Goal: Transaction & Acquisition: Purchase product/service

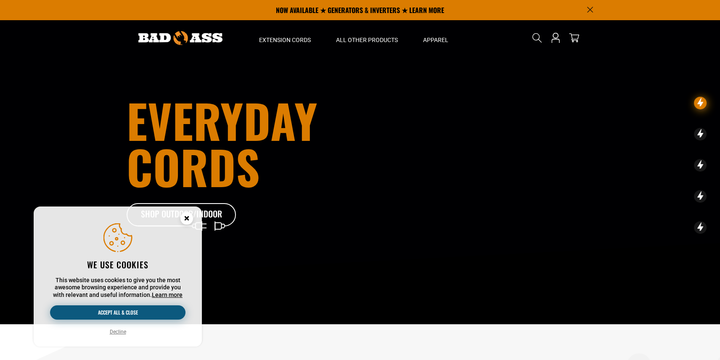
drag, startPoint x: 122, startPoint y: 311, endPoint x: 126, endPoint y: 306, distance: 5.7
click at [122, 311] on button "Accept all & close" at bounding box center [118, 313] width 136 height 14
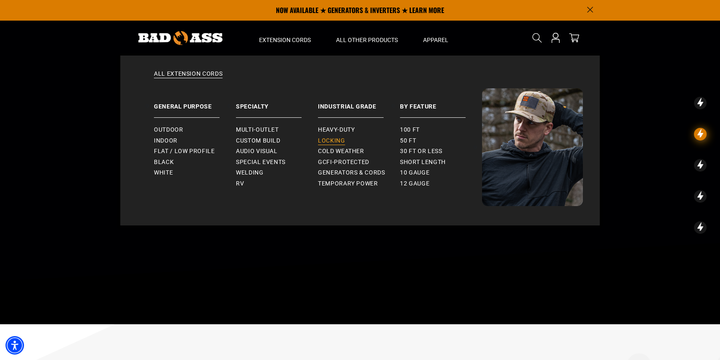
click at [335, 140] on span "Locking" at bounding box center [331, 141] width 27 height 8
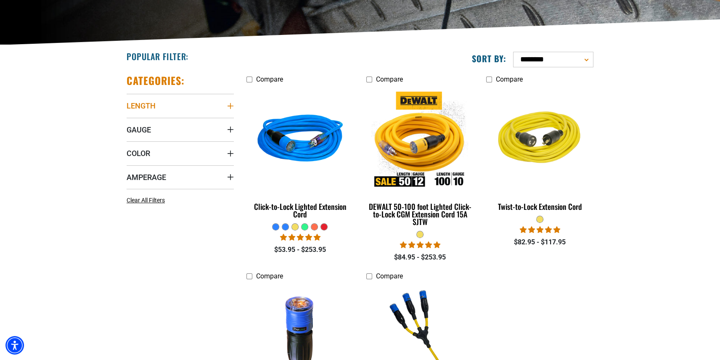
click at [232, 104] on icon "Length" at bounding box center [230, 106] width 7 height 7
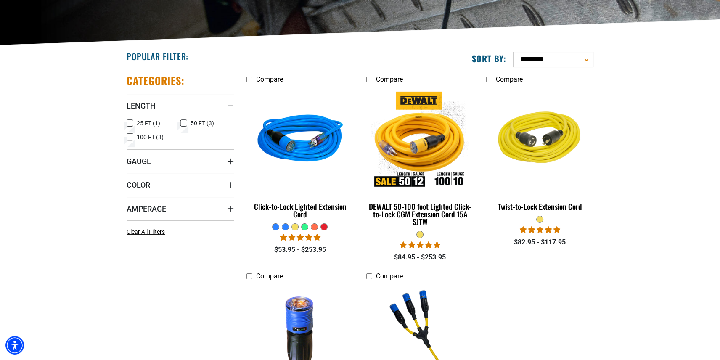
click at [186, 122] on icon at bounding box center [184, 123] width 7 height 11
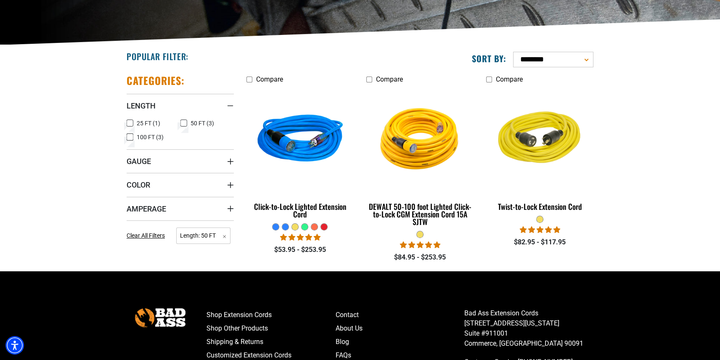
click at [230, 161] on icon "Gauge" at bounding box center [231, 161] width 6 height 6
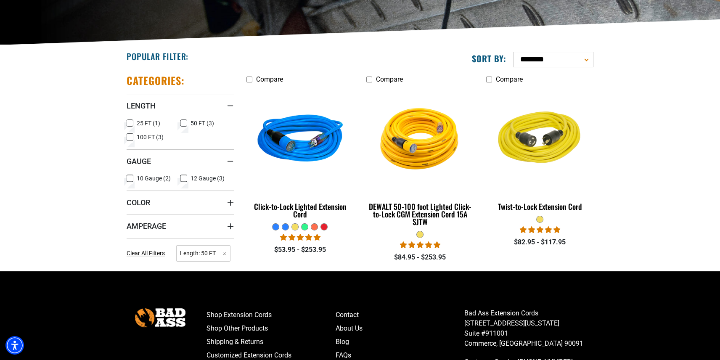
click at [131, 178] on icon at bounding box center [130, 178] width 7 height 11
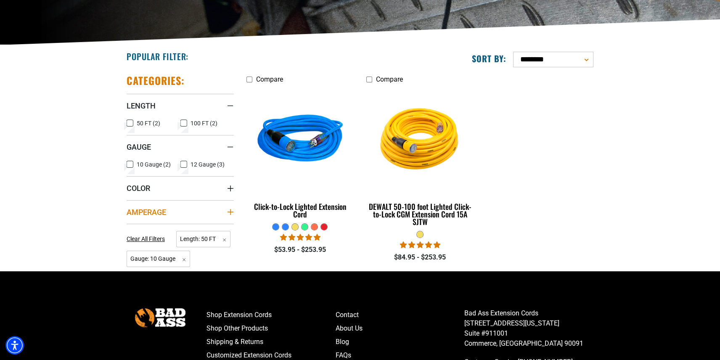
click at [230, 213] on icon "Amperage" at bounding box center [230, 212] width 7 height 7
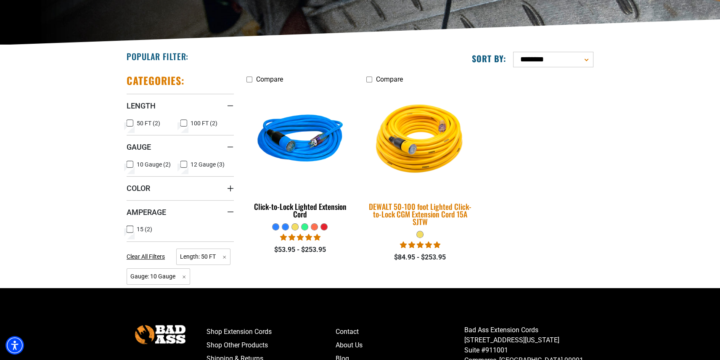
click at [409, 146] on img at bounding box center [420, 140] width 118 height 108
